Goal: Find contact information: Find contact information

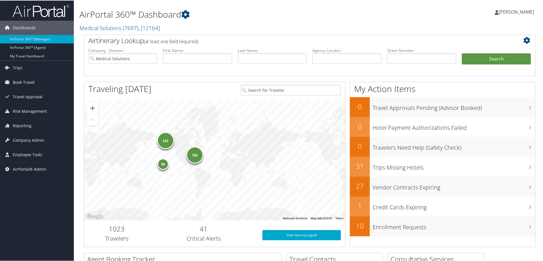
click at [97, 31] on link "Medical Solutions ( 7697 ) , [ 12164 ]" at bounding box center [120, 28] width 80 height 8
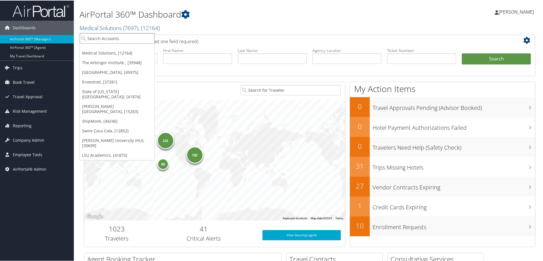
click at [97, 36] on input "search" at bounding box center [117, 38] width 75 height 11
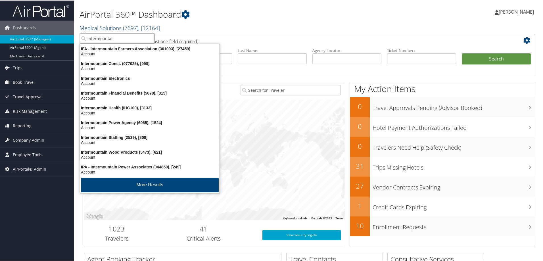
type input "intermountain"
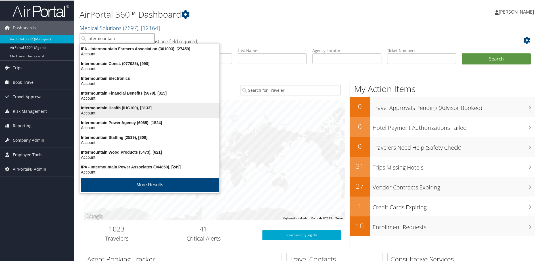
click at [123, 103] on li "Intermountain Health (IHC100), [3133] Account" at bounding box center [150, 109] width 140 height 15
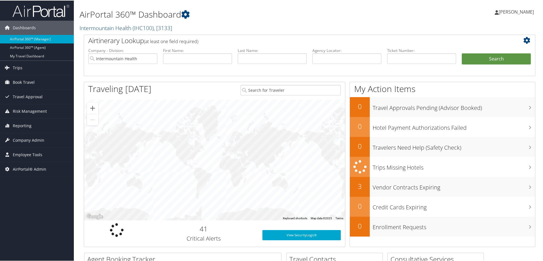
click at [102, 25] on link "Intermountain Health ( IHC100 ) , [ 3133 ]" at bounding box center [126, 28] width 93 height 8
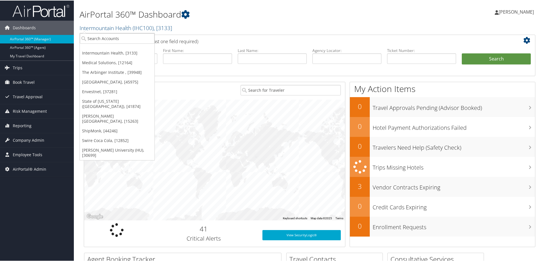
click at [148, 162] on div at bounding box center [214, 159] width 261 height 121
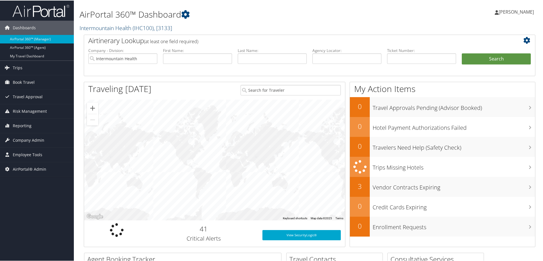
click at [103, 26] on link "Intermountain Health ( IHC100 ) , [ 3133 ]" at bounding box center [126, 28] width 93 height 8
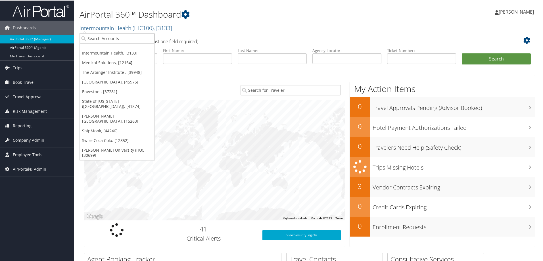
drag, startPoint x: 186, startPoint y: 134, endPoint x: 156, endPoint y: 139, distance: 30.9
click at [186, 134] on div at bounding box center [214, 159] width 261 height 121
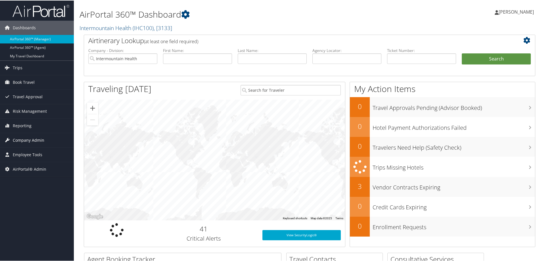
click at [36, 141] on span "Company Admin" at bounding box center [29, 140] width 32 height 14
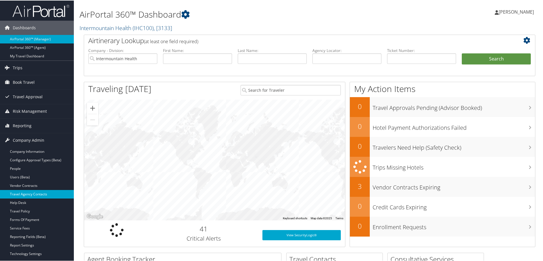
click at [52, 194] on link "Travel Agency Contacts" at bounding box center [37, 194] width 74 height 9
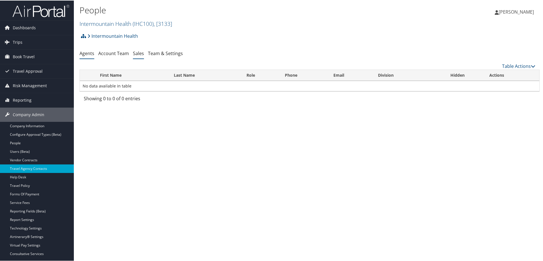
click at [137, 52] on link "Sales" at bounding box center [138, 53] width 11 height 6
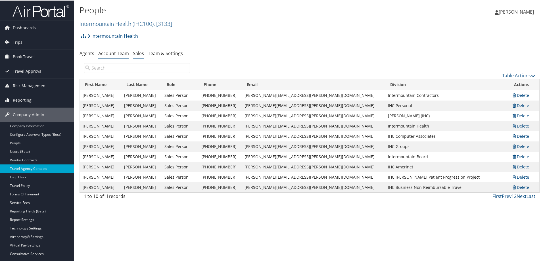
click at [117, 52] on link "Account Team" at bounding box center [113, 53] width 31 height 6
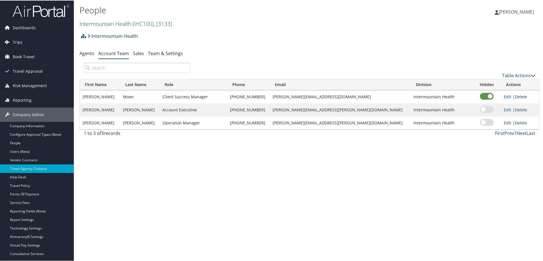
click at [110, 36] on link "Intermountain Health" at bounding box center [113, 35] width 51 height 11
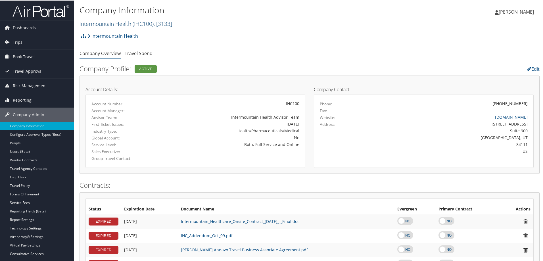
click at [93, 23] on link "Intermountain Health ( IHC100 ) , [ 3133 ]" at bounding box center [126, 23] width 93 height 8
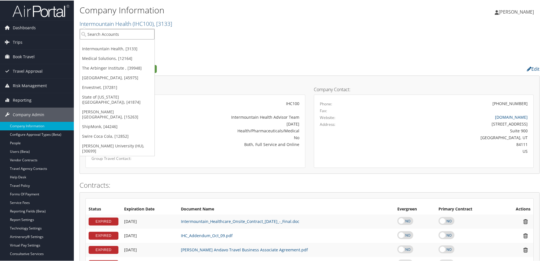
click at [97, 34] on input "search" at bounding box center [117, 33] width 75 height 11
type input "w"
type input "[PERSON_NAME]"
click at [96, 48] on div "Account" at bounding box center [126, 49] width 98 height 5
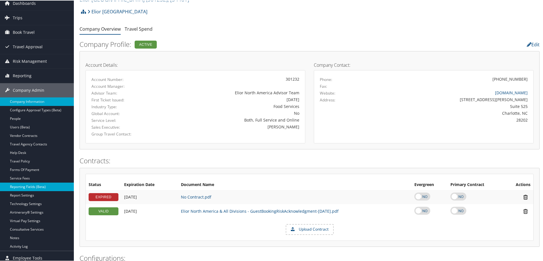
scroll to position [85, 0]
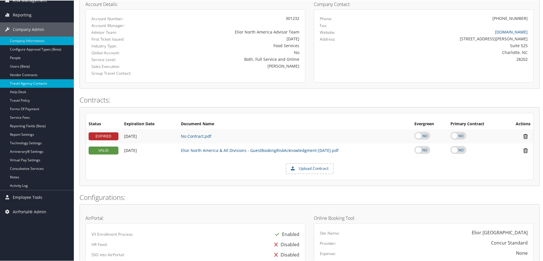
click at [41, 81] on link "Travel Agency Contacts" at bounding box center [37, 83] width 74 height 9
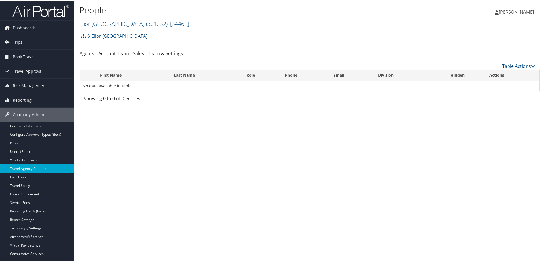
click at [166, 53] on link "Team & Settings" at bounding box center [165, 53] width 35 height 6
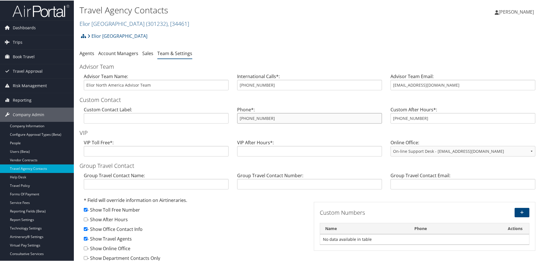
drag, startPoint x: 276, startPoint y: 121, endPoint x: 228, endPoint y: 118, distance: 47.8
click at [228, 118] on div "Custom Contact Label: Phone*: 855-788-1034 Custom After Hours*: 800-930-8808" at bounding box center [310, 117] width 460 height 22
click at [108, 19] on h2 "Elior North America ( 301232 ) , [ 34461 ]" at bounding box center [233, 23] width 307 height 10
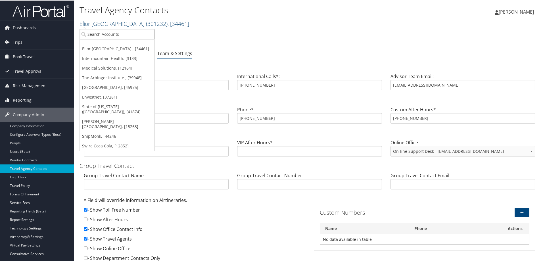
click at [107, 23] on link "Elior North America ( 301232 ) , [ 34461 ]" at bounding box center [135, 23] width 110 height 8
click at [99, 36] on input "search" at bounding box center [117, 33] width 75 height 11
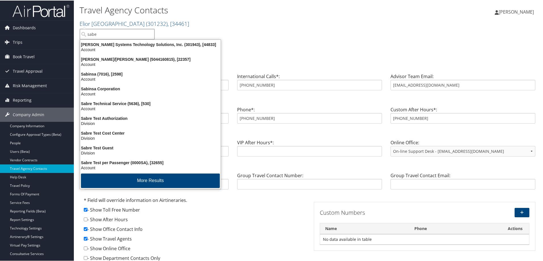
type input "sabel"
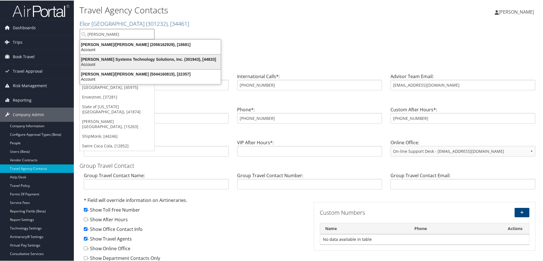
click at [104, 56] on div "Sabel Systems Technology Solutions, Inc. (301943), [44833] Account" at bounding box center [150, 61] width 139 height 13
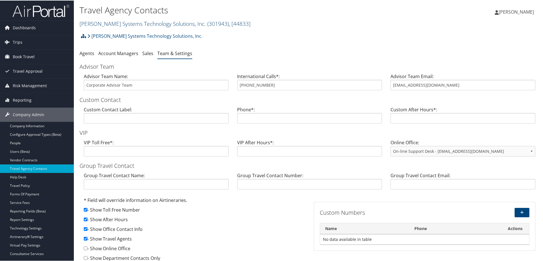
click at [134, 23] on link "Sabel Systems Technology Solutions, Inc. ( 301943 ) , [ 44833 ]" at bounding box center [165, 23] width 171 height 8
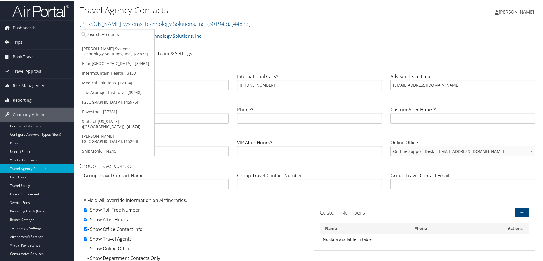
click at [235, 49] on ul "Agents Account Managers Sales Team & Settings" at bounding box center [310, 53] width 460 height 10
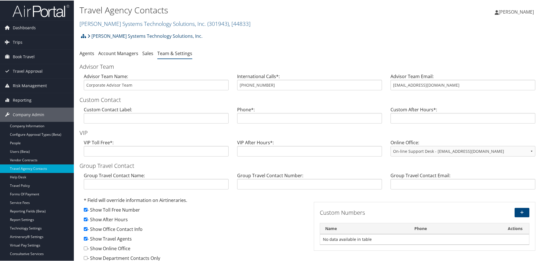
click at [125, 33] on link "[PERSON_NAME] Systems Technology Solutions, Inc." at bounding box center [145, 35] width 115 height 11
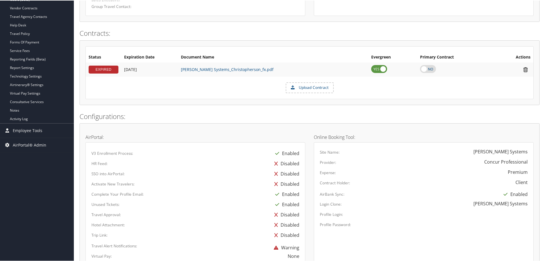
scroll to position [92, 0]
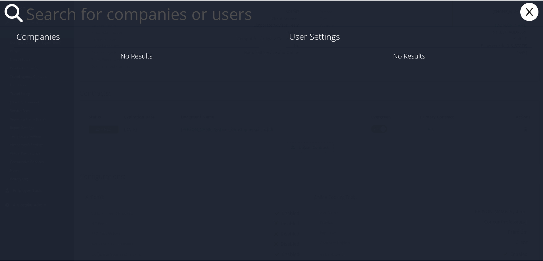
paste input "[PERSON_NAME][EMAIL_ADDRESS][PERSON_NAME][DOMAIN_NAME]"
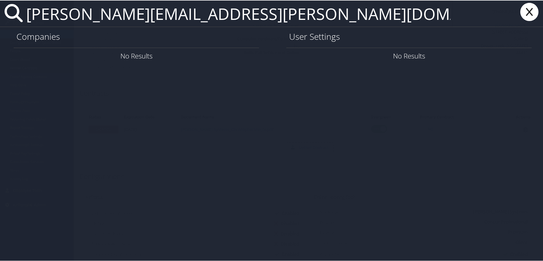
type input "[PERSON_NAME][EMAIL_ADDRESS][PERSON_NAME][DOMAIN_NAME]"
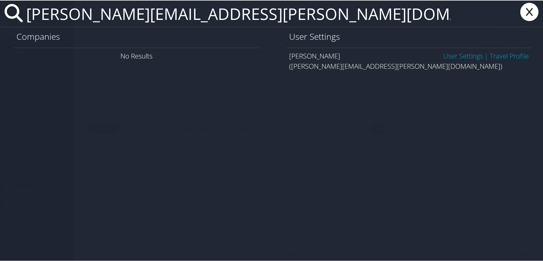
click at [449, 56] on link "User Settings" at bounding box center [464, 55] width 40 height 9
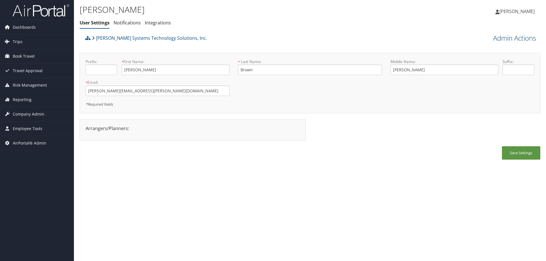
click at [507, 38] on link "Admin Actions" at bounding box center [514, 38] width 43 height 10
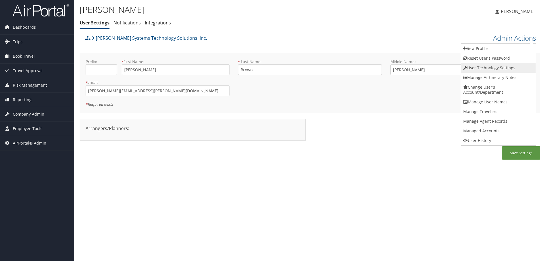
click at [483, 66] on link "User Technology Settings" at bounding box center [498, 68] width 75 height 10
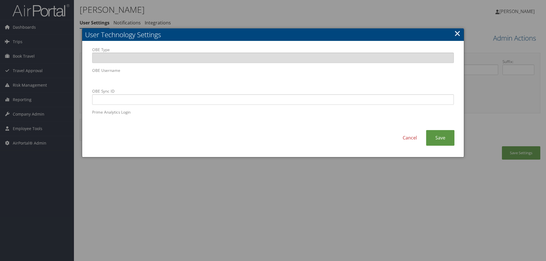
click at [61, 82] on body "Menu Dashboards ► AirPortal 360™ (Manager) AirPortal 360™ (Agent) My Travel Das…" at bounding box center [273, 130] width 546 height 261
click at [210, 97] on input "OBE Sync ID" at bounding box center [273, 99] width 362 height 11
paste input "mitchell.brown@sabelsystems.com"
type input "mitchell.brown@sabelsystems.com"
click at [436, 137] on link "Save" at bounding box center [440, 138] width 28 height 16
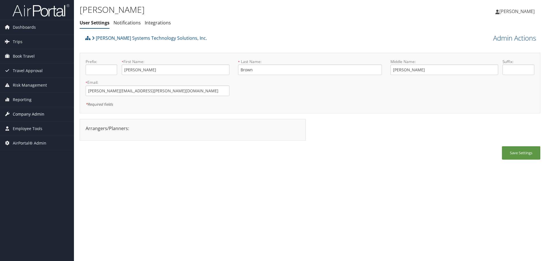
click at [30, 112] on span "Company Admin" at bounding box center [29, 114] width 32 height 14
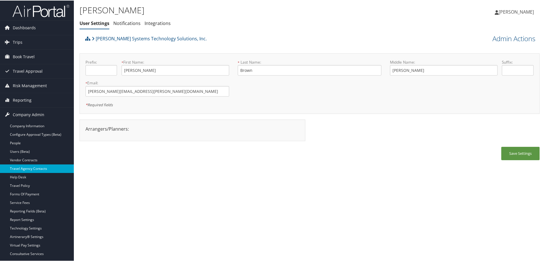
click at [40, 168] on link "Travel Agency Contacts" at bounding box center [37, 168] width 74 height 9
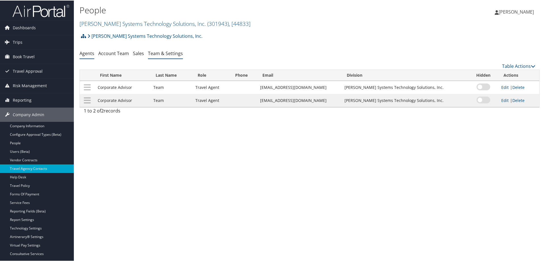
click at [171, 52] on link "Team & Settings" at bounding box center [165, 53] width 35 height 6
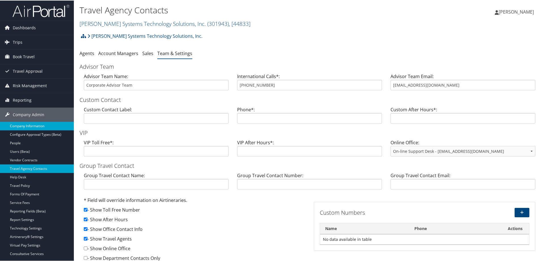
click at [29, 122] on link "Company Information" at bounding box center [37, 125] width 74 height 9
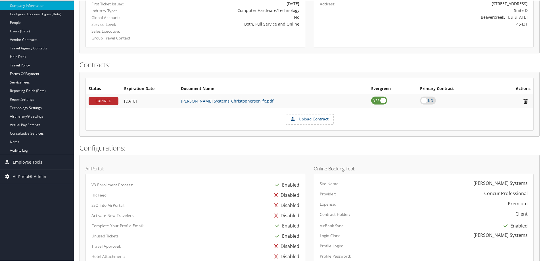
scroll to position [7, 0]
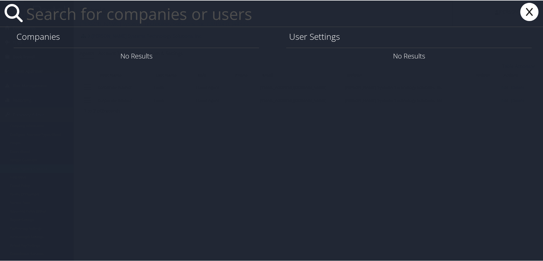
paste input "[PERSON_NAME][EMAIL_ADDRESS][PERSON_NAME][DOMAIN_NAME]"
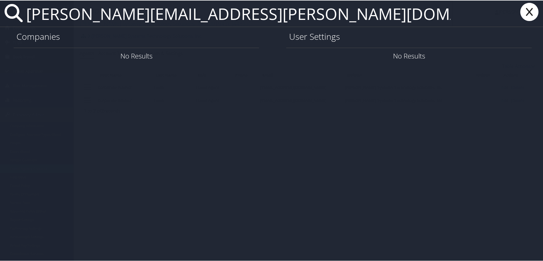
type input "[PERSON_NAME][EMAIL_ADDRESS][PERSON_NAME][DOMAIN_NAME]"
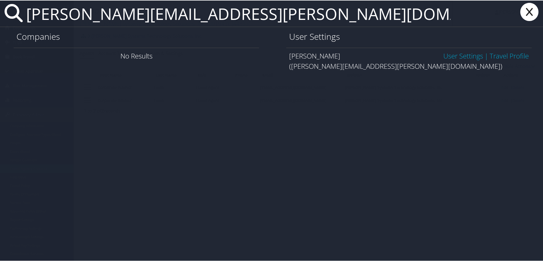
click at [517, 57] on link "Travel Profile" at bounding box center [509, 55] width 39 height 9
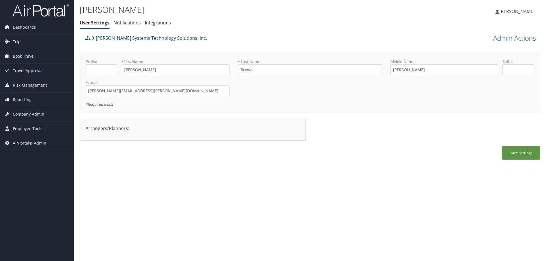
click at [104, 37] on link "[PERSON_NAME] Systems Technology Solutions, Inc." at bounding box center [149, 37] width 115 height 11
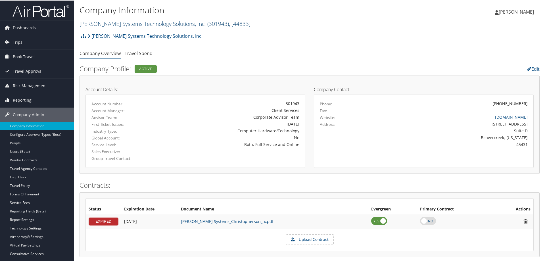
click at [104, 22] on link "Sabel Systems Technology Solutions, Inc. ( 301943 ) , [ 44833 ]" at bounding box center [165, 23] width 171 height 8
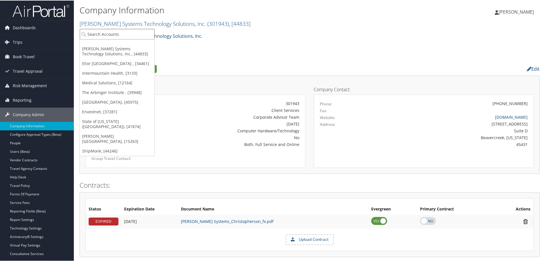
click at [99, 36] on input "search" at bounding box center [117, 33] width 75 height 11
type input "state of lou"
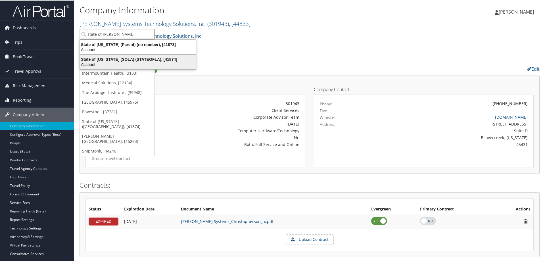
click at [159, 59] on div "State of Louisiana (SOLA) (STATEOFLA), [41874]" at bounding box center [138, 58] width 122 height 5
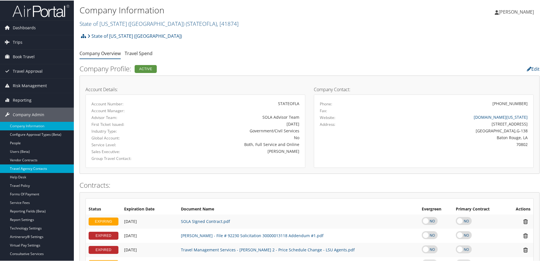
click at [47, 165] on link "Travel Agency Contacts" at bounding box center [37, 168] width 74 height 9
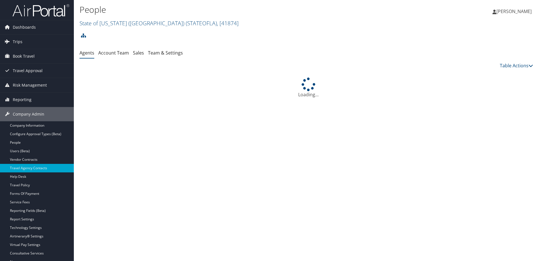
click at [160, 53] on link "Team & Settings" at bounding box center [165, 53] width 35 height 6
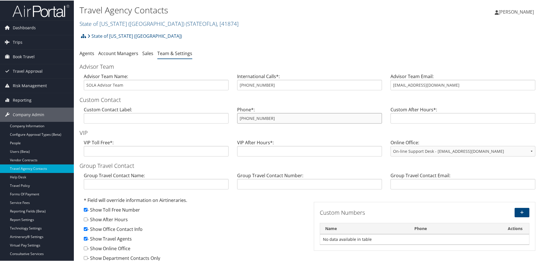
click at [217, 119] on div "Custom Contact Label: Phone*: [PHONE_NUMBER] Custom After Hours*:" at bounding box center [310, 117] width 460 height 22
click at [98, 21] on link "State of Louisiana (SOLA) ( STATEOFLA ) , [ 41874 ]" at bounding box center [159, 23] width 159 height 8
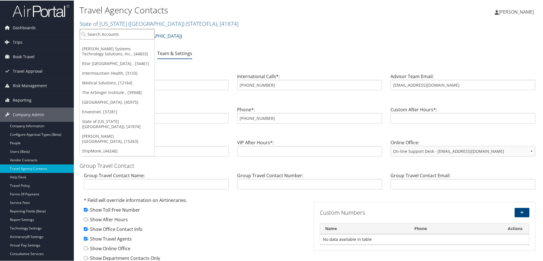
click at [104, 34] on input "search" at bounding box center [117, 33] width 75 height 11
click at [121, 73] on link "Intermountain Health, [3133]" at bounding box center [117, 73] width 75 height 10
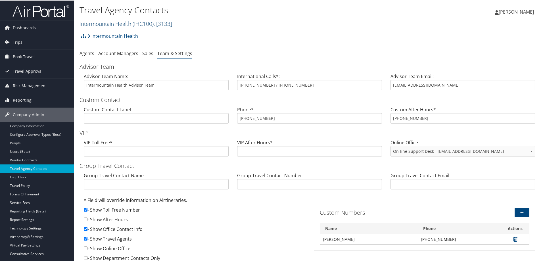
click at [107, 21] on link "Intermountain Health ( IHC100 ) , [ 3133 ]" at bounding box center [126, 23] width 93 height 8
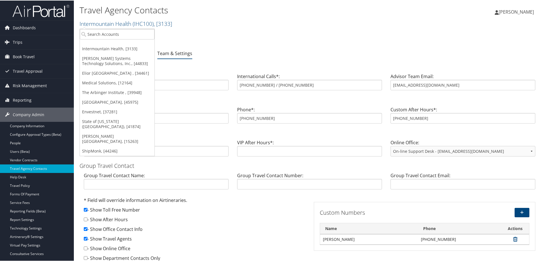
click at [206, 45] on div "Intermountain Health Account Structure Intermountain Health (IHC100) ACTIVE Cre…" at bounding box center [310, 37] width 460 height 15
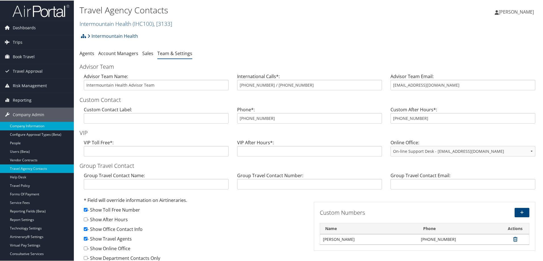
click at [51, 126] on link "Company Information" at bounding box center [37, 125] width 74 height 9
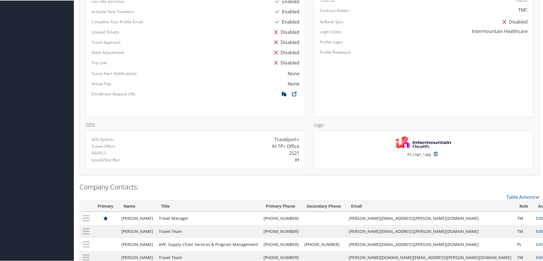
scroll to position [437, 0]
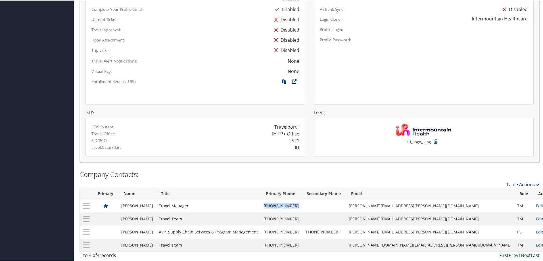
drag, startPoint x: 339, startPoint y: 206, endPoint x: 305, endPoint y: 202, distance: 34.3
click at [305, 202] on tr "[PERSON_NAME] Travel Manager [PHONE_NUMBER] [PERSON_NAME][EMAIL_ADDRESS][PERSON…" at bounding box center [322, 205] width 484 height 13
copy tr "[PHONE_NUMBER]"
